Goal: Check status: Check status

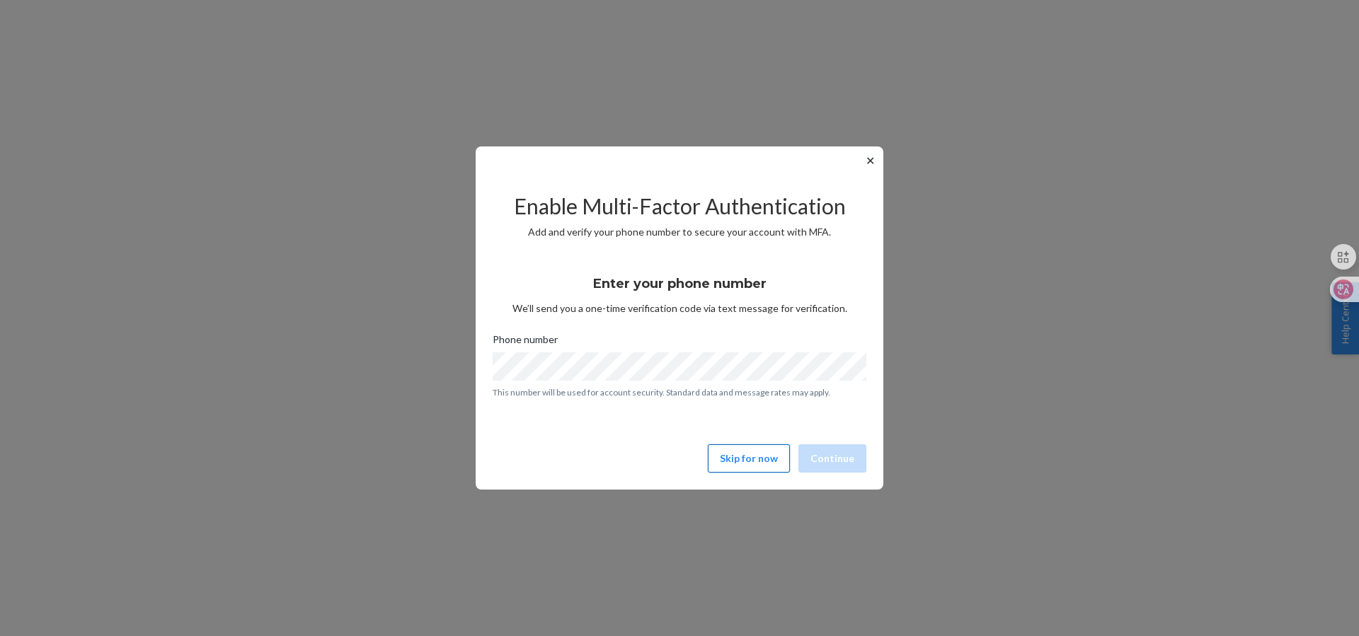
click at [767, 456] on button "Skip for now" at bounding box center [749, 459] width 82 height 28
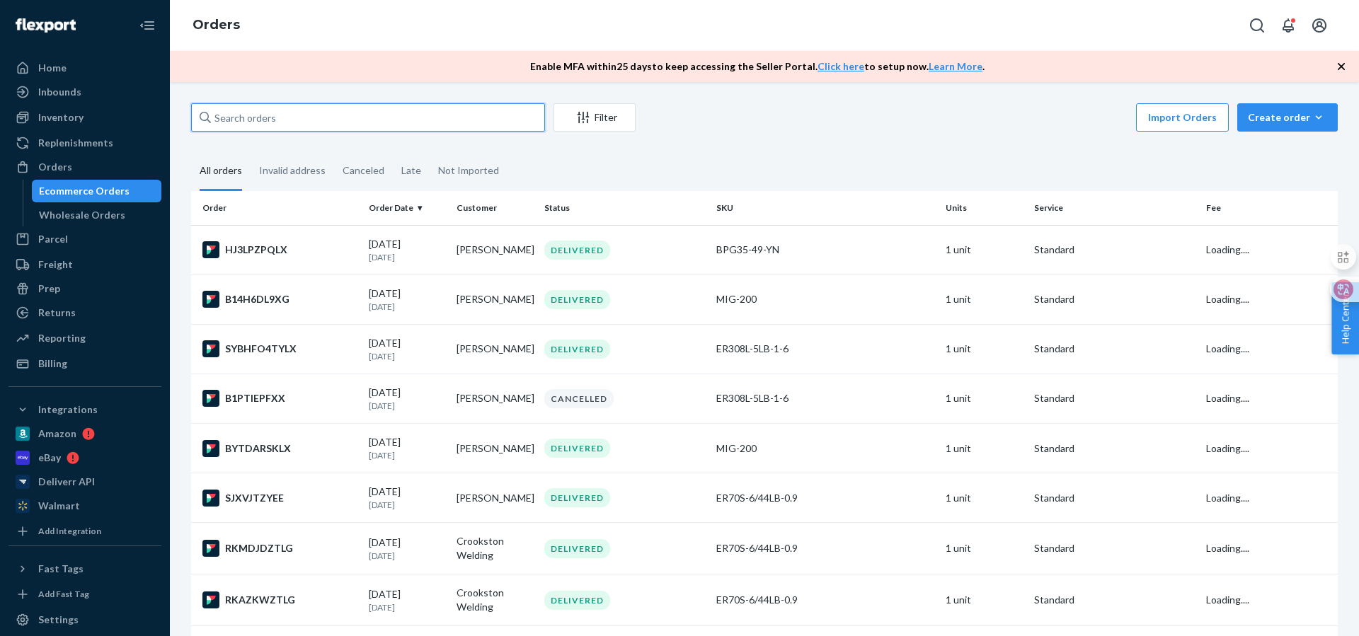
click at [269, 113] on input "text" at bounding box center [368, 117] width 354 height 28
paste input "05-13607-34646"
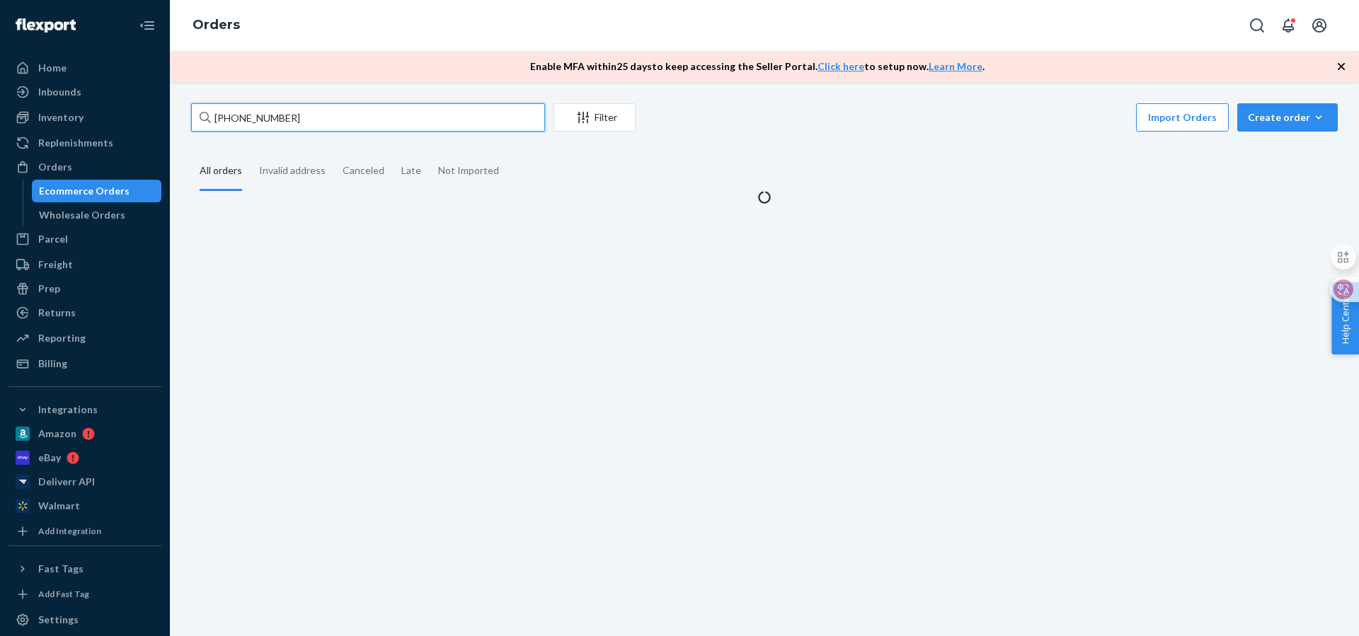
type input "05-13607-34646"
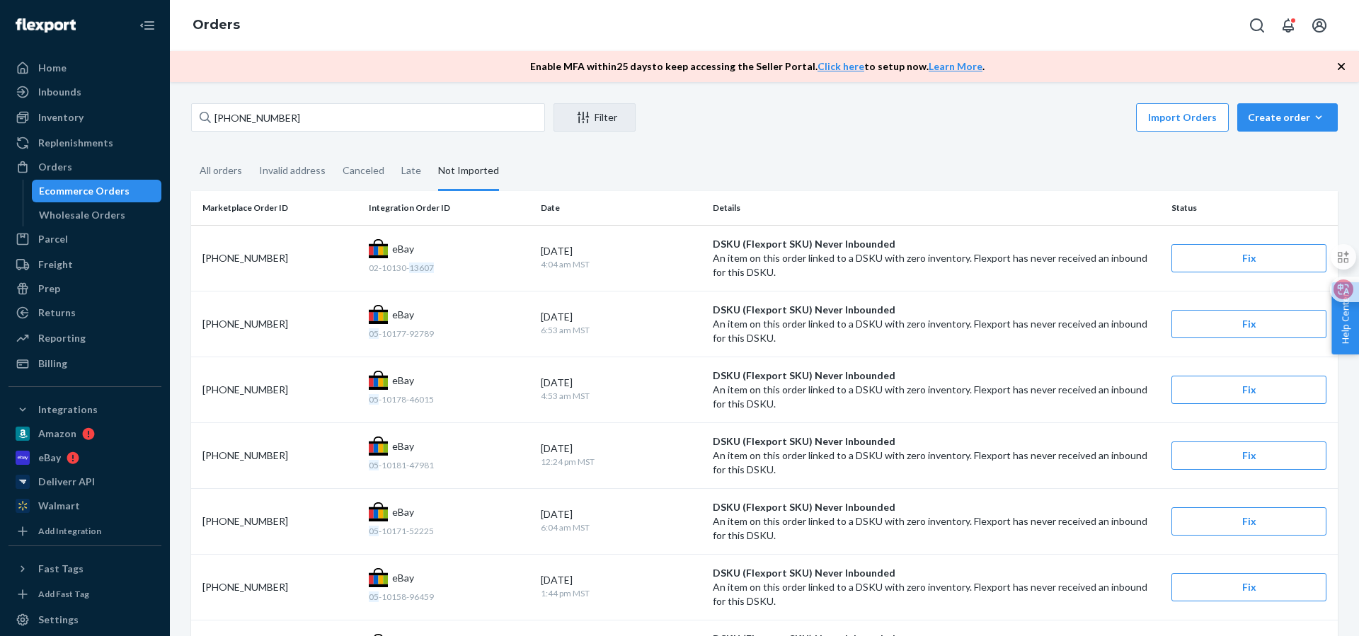
click at [86, 179] on div "Orders Ecommerce Orders Wholesale Orders" at bounding box center [84, 191] width 153 height 71
click at [81, 175] on div "Orders" at bounding box center [85, 167] width 150 height 20
click at [76, 171] on div "Orders" at bounding box center [85, 167] width 150 height 20
click at [73, 168] on div "Orders" at bounding box center [85, 167] width 150 height 20
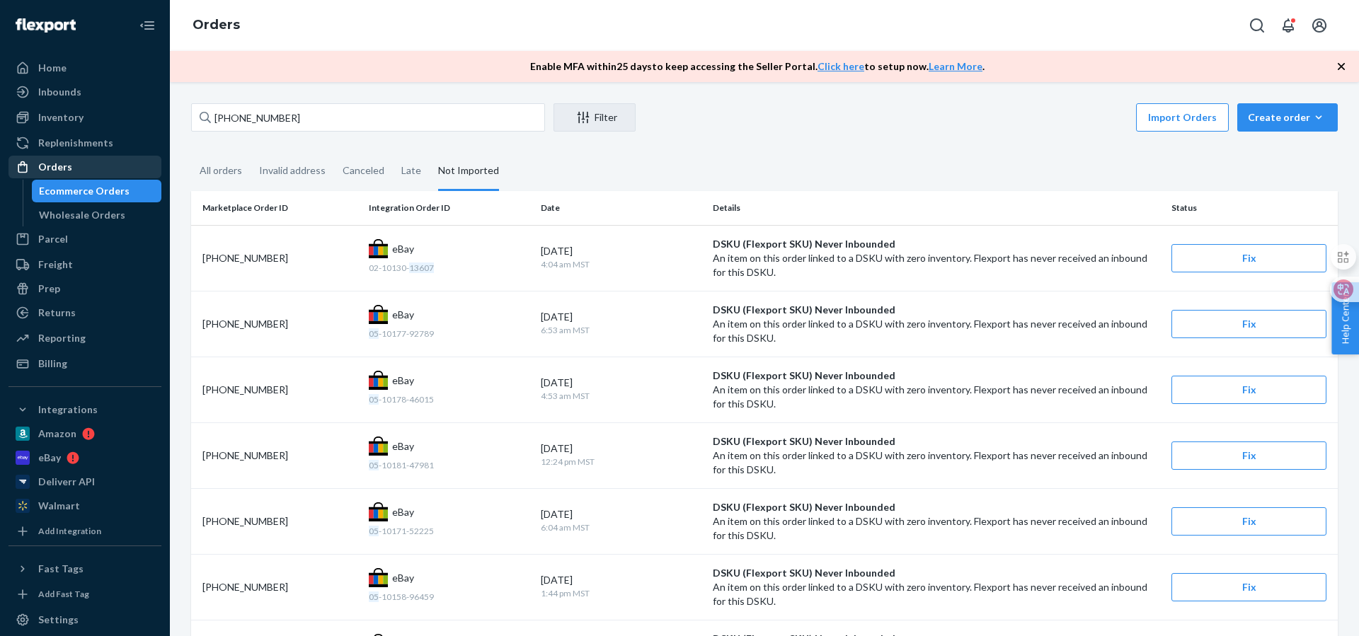
click at [48, 167] on div "Orders" at bounding box center [55, 167] width 34 height 14
click at [78, 219] on div "Wholesale Orders" at bounding box center [82, 215] width 86 height 14
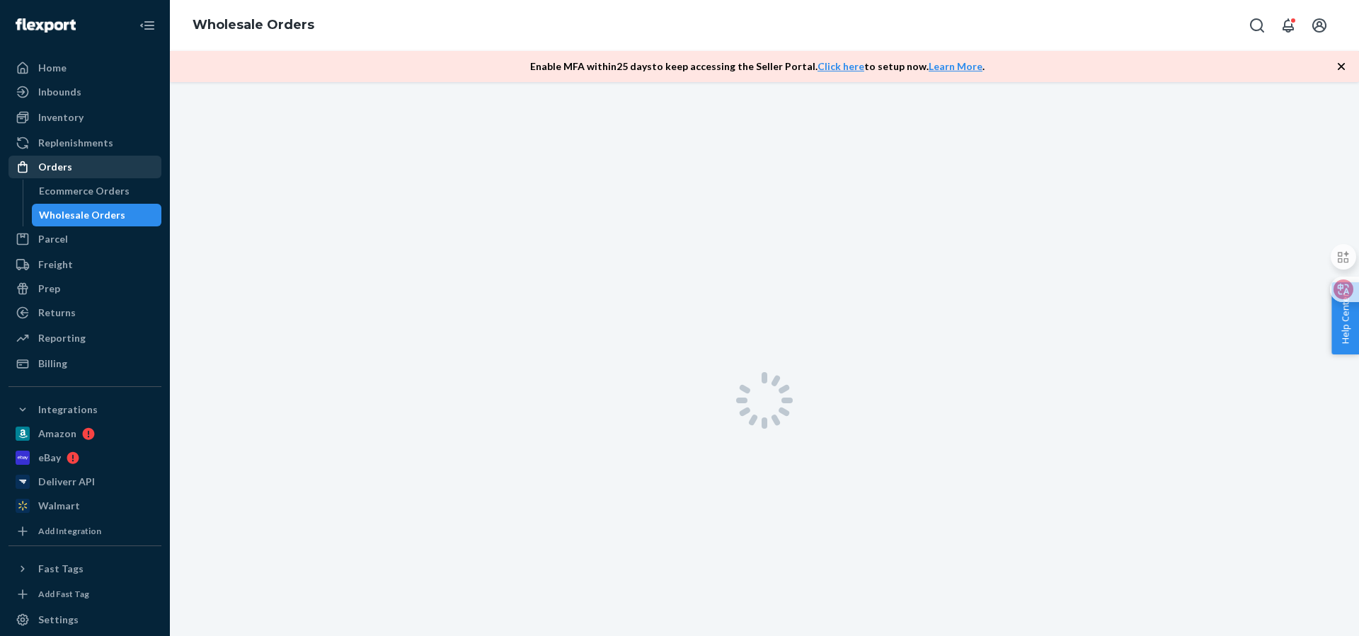
click at [63, 168] on div "Orders" at bounding box center [55, 167] width 34 height 14
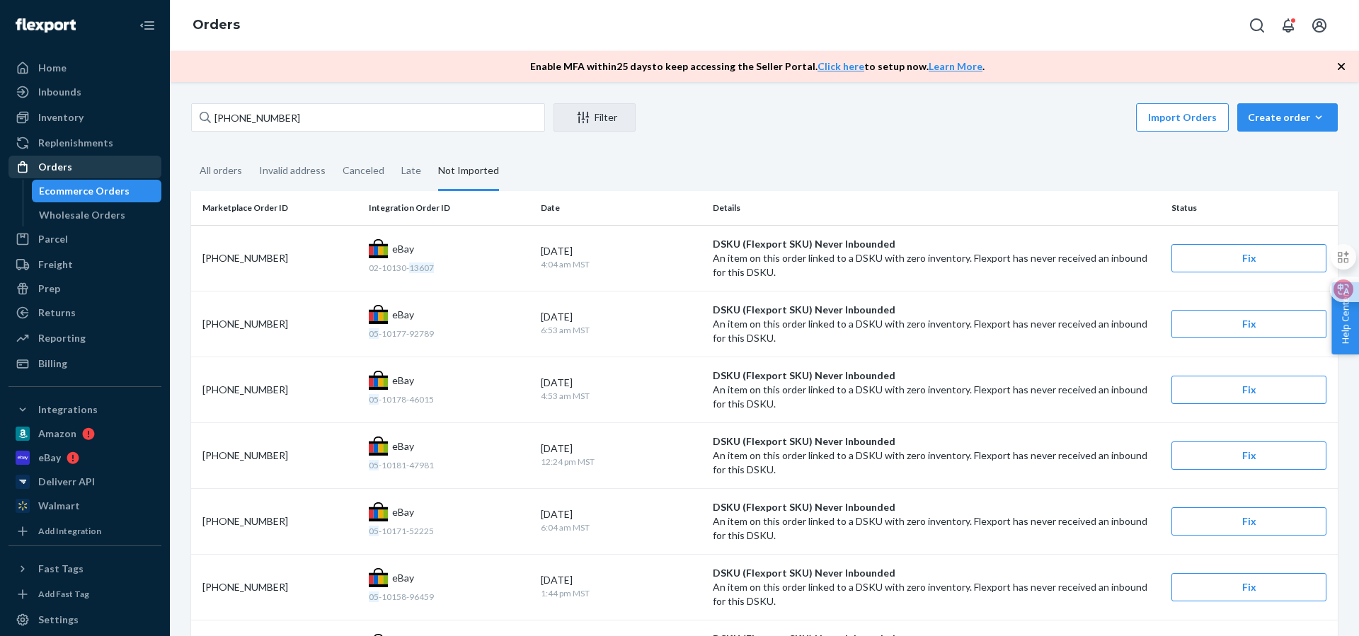
click at [62, 168] on div "Orders" at bounding box center [55, 167] width 34 height 14
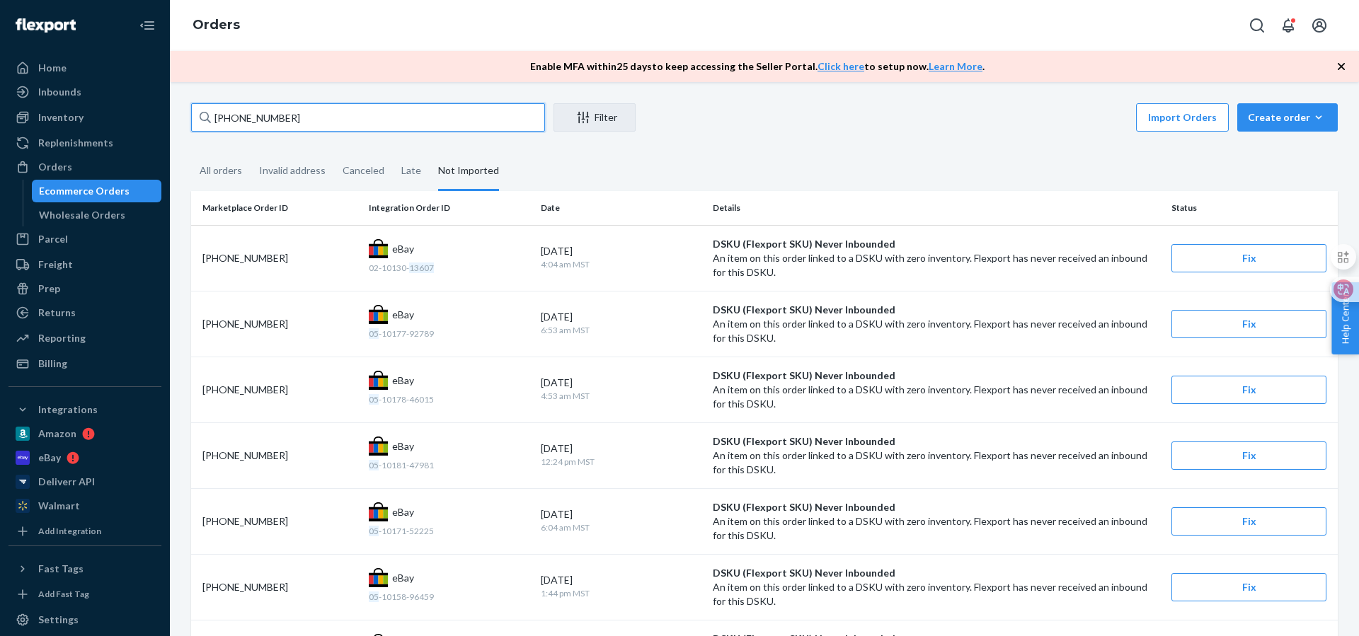
drag, startPoint x: 327, startPoint y: 113, endPoint x: 197, endPoint y: 103, distance: 130.6
click at [197, 103] on input "05-13607-34646" at bounding box center [368, 117] width 354 height 28
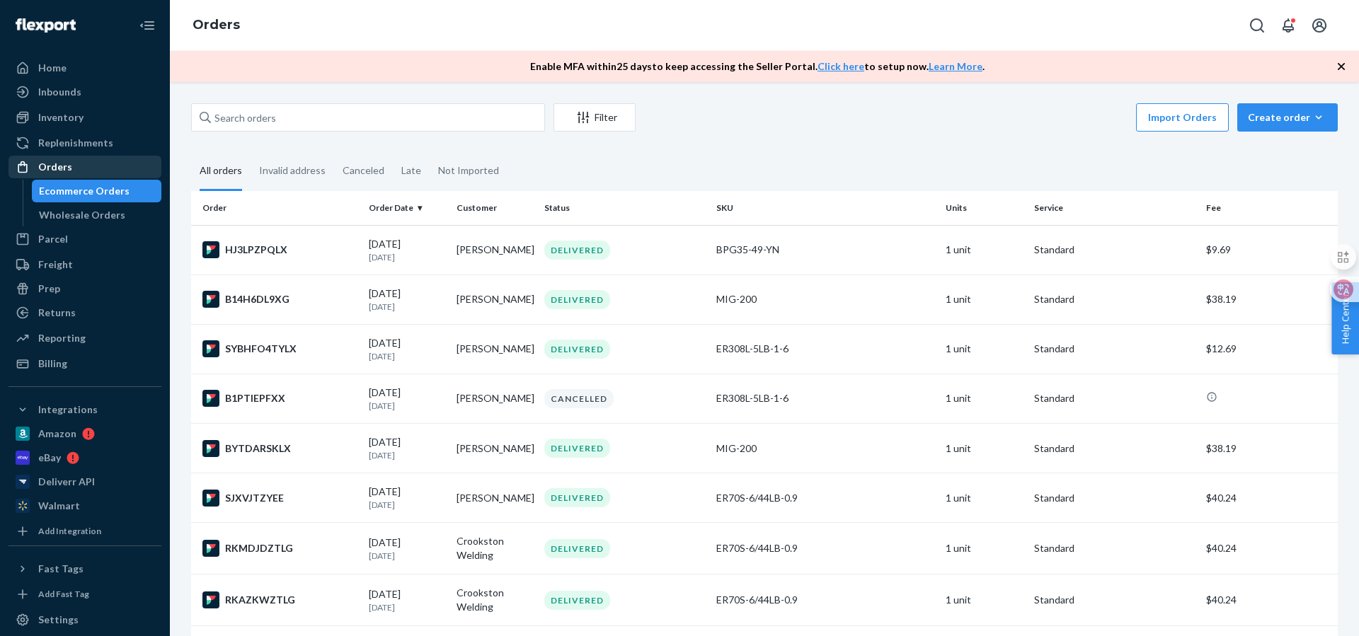
click at [40, 168] on div "Orders" at bounding box center [55, 167] width 34 height 14
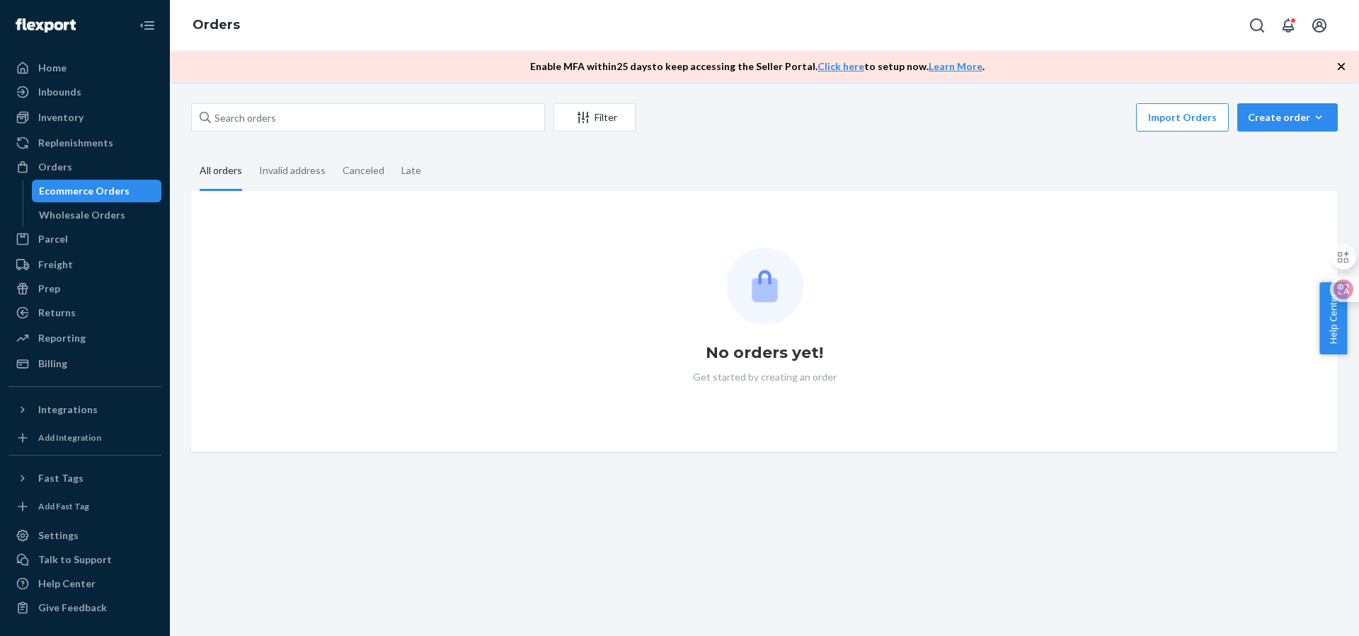
click at [54, 161] on div "Orders" at bounding box center [55, 167] width 34 height 14
click at [55, 162] on div "Orders" at bounding box center [55, 167] width 34 height 14
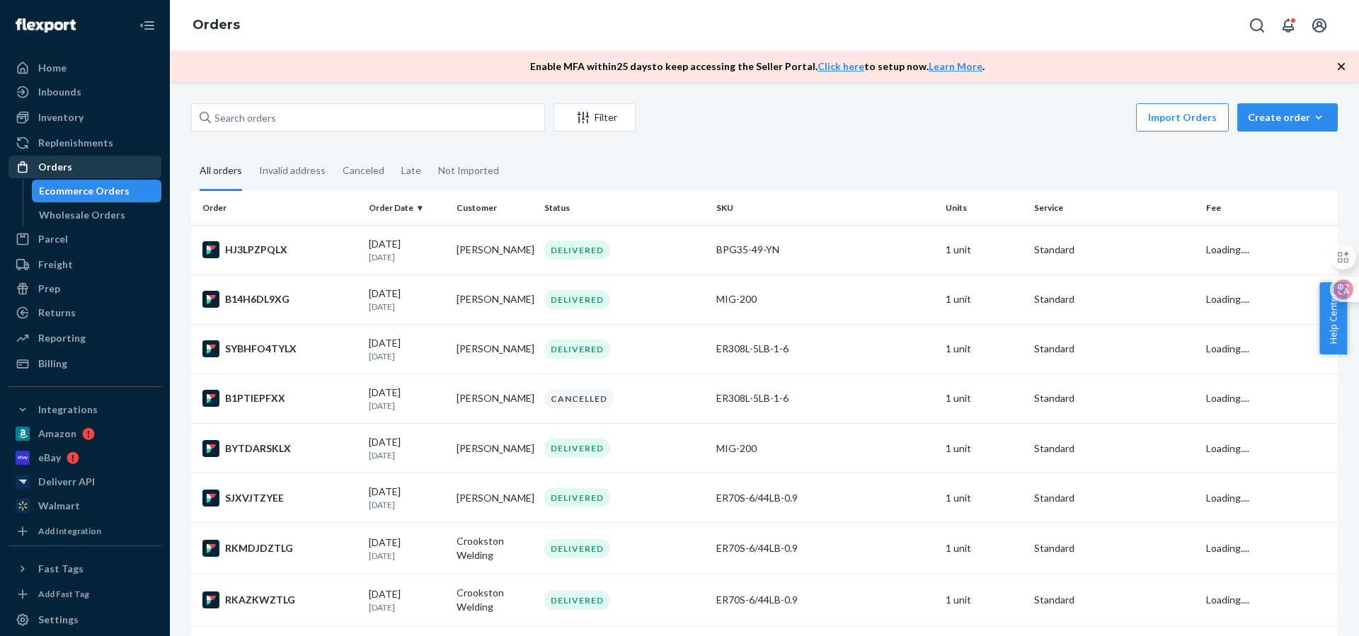
click at [55, 162] on div "Orders" at bounding box center [55, 167] width 34 height 14
click at [103, 110] on div "Inventory" at bounding box center [85, 118] width 150 height 20
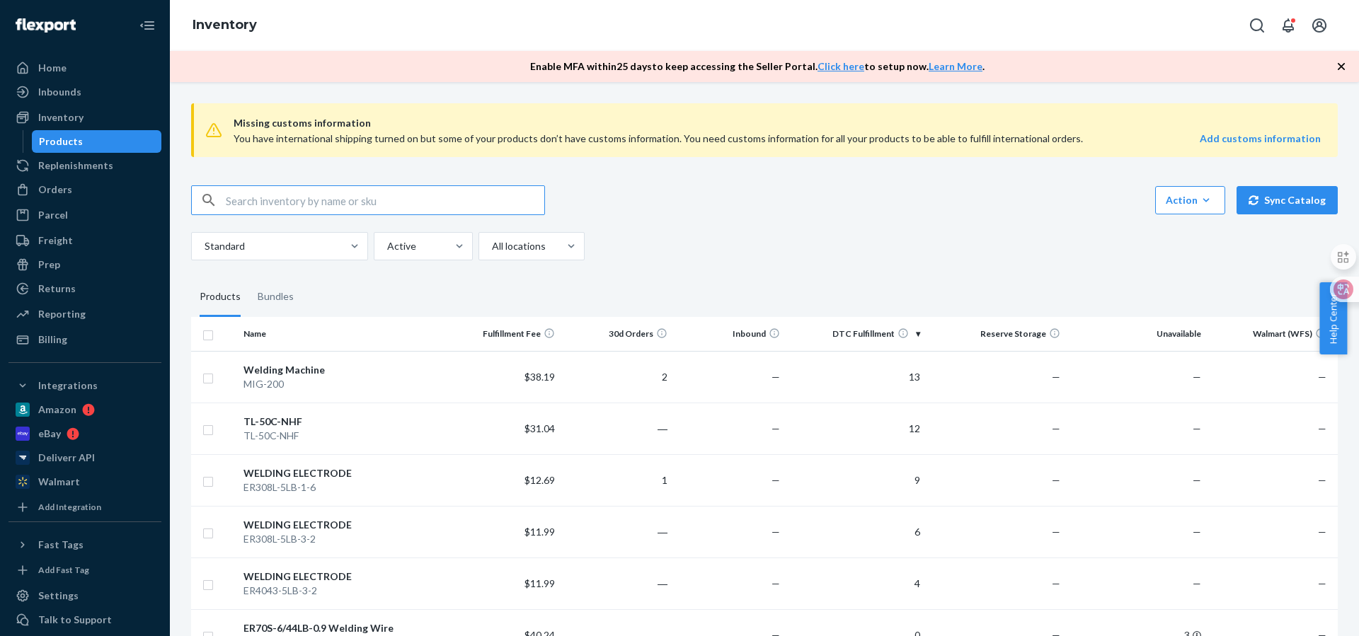
scroll to position [142, 0]
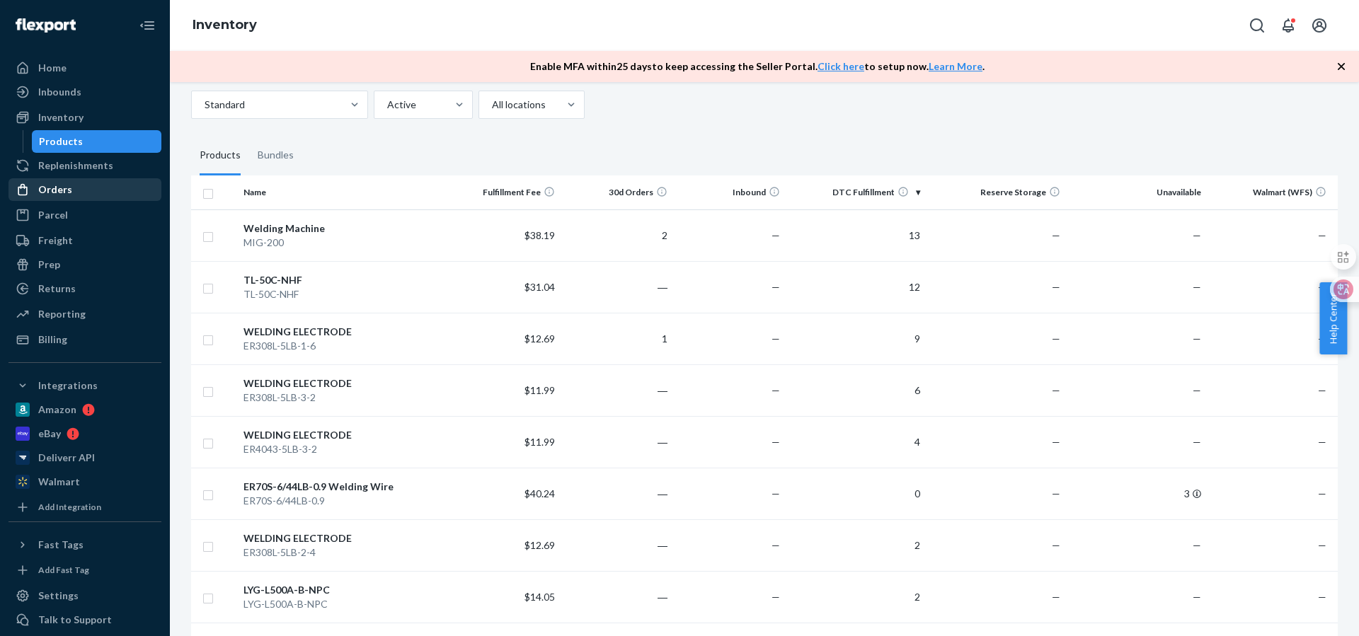
click at [76, 185] on div "Orders" at bounding box center [85, 190] width 150 height 20
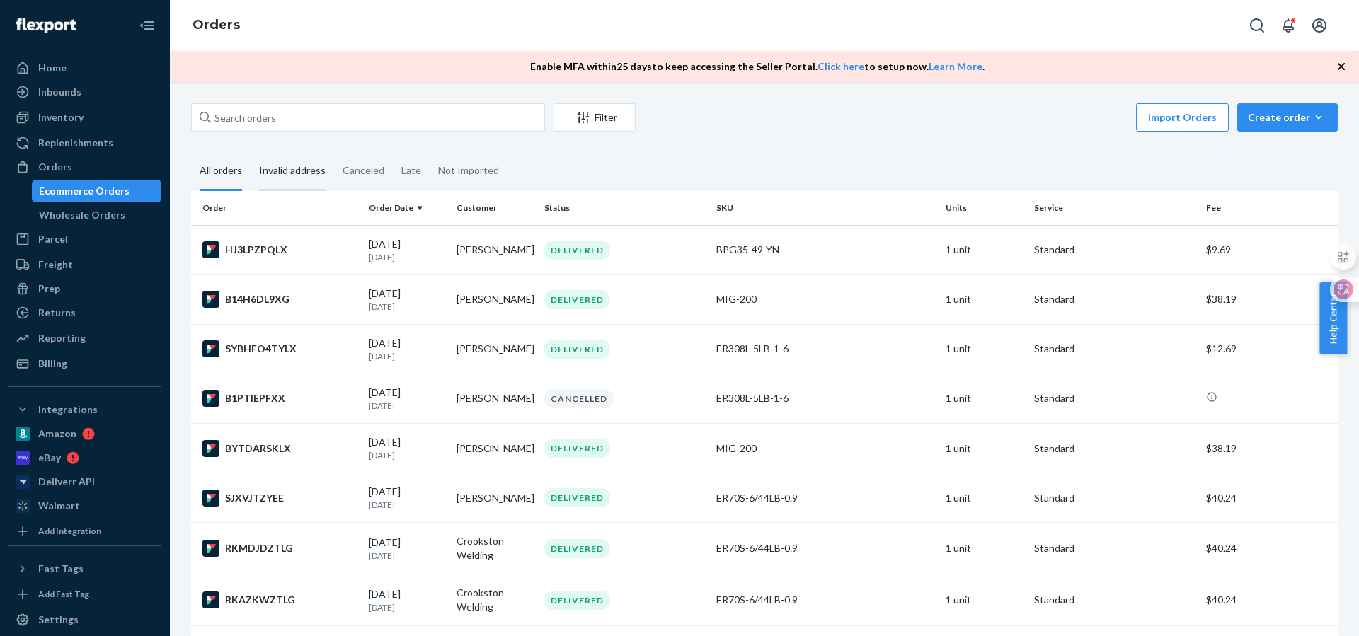
click at [293, 177] on div "Invalid address" at bounding box center [292, 171] width 67 height 39
click at [251, 152] on input "Invalid address" at bounding box center [251, 152] width 0 height 0
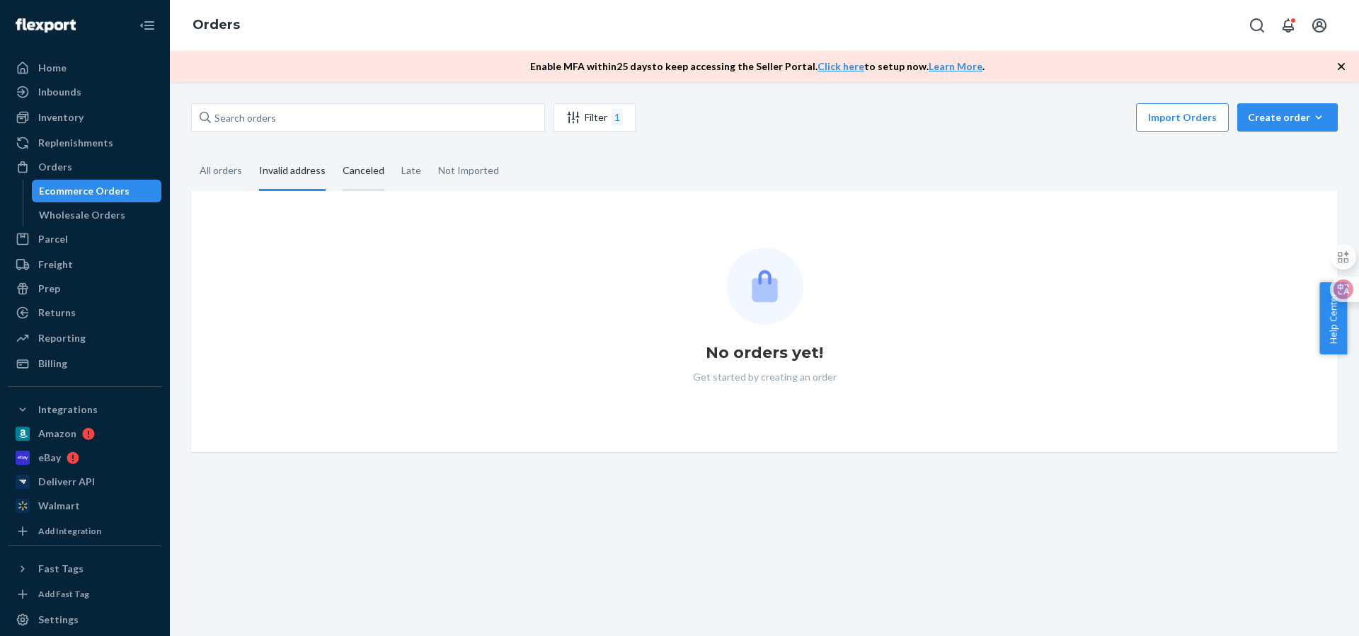
click at [365, 168] on div "Canceled" at bounding box center [364, 171] width 42 height 39
click at [334, 152] on input "Canceled" at bounding box center [334, 152] width 0 height 0
click at [459, 171] on div "Not Imported" at bounding box center [468, 171] width 61 height 39
click at [430, 152] on input "Not Imported" at bounding box center [430, 152] width 0 height 0
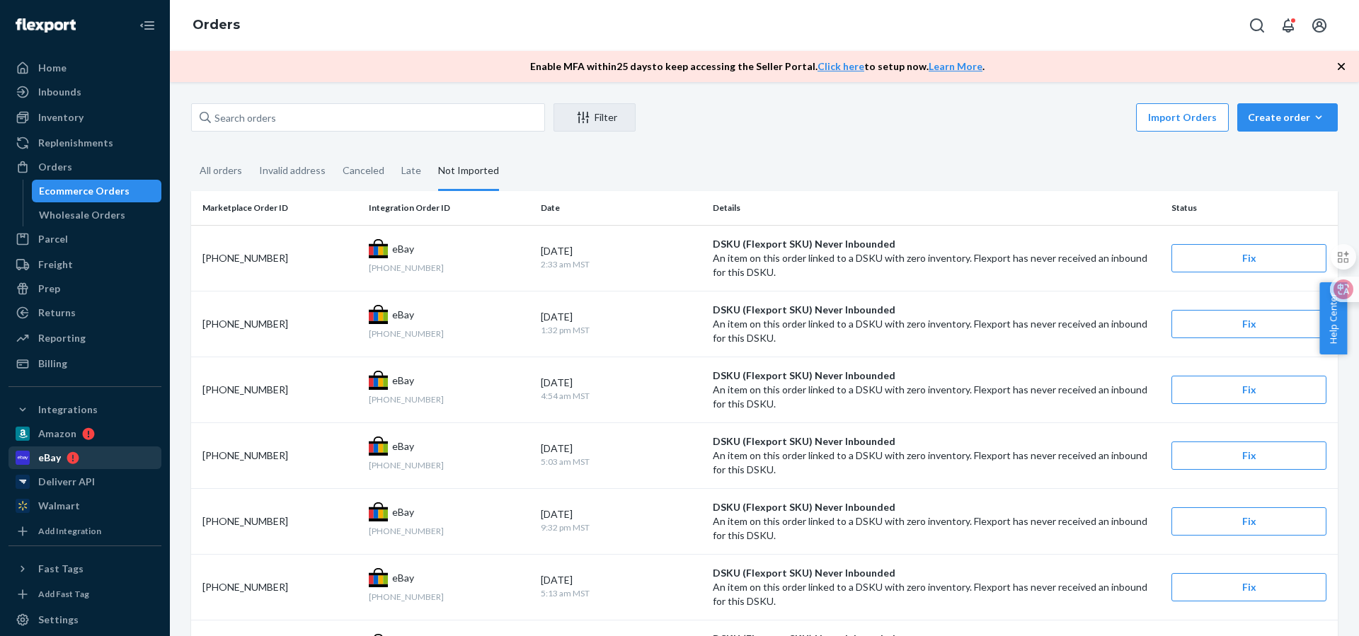
click at [64, 464] on icon at bounding box center [70, 458] width 18 height 13
